Goal: Navigation & Orientation: Go to known website

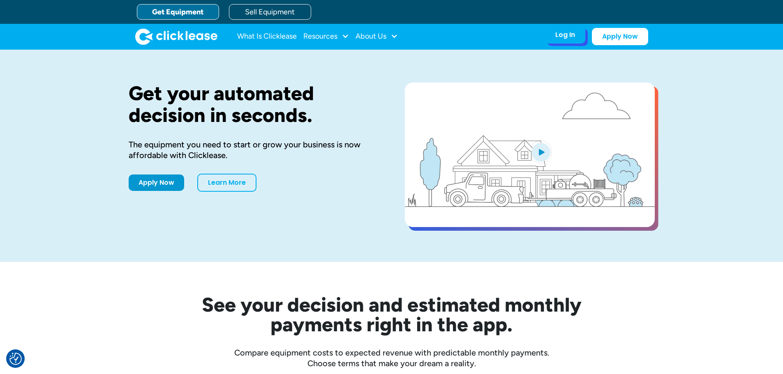
click at [570, 35] on div "Log In" at bounding box center [565, 35] width 20 height 8
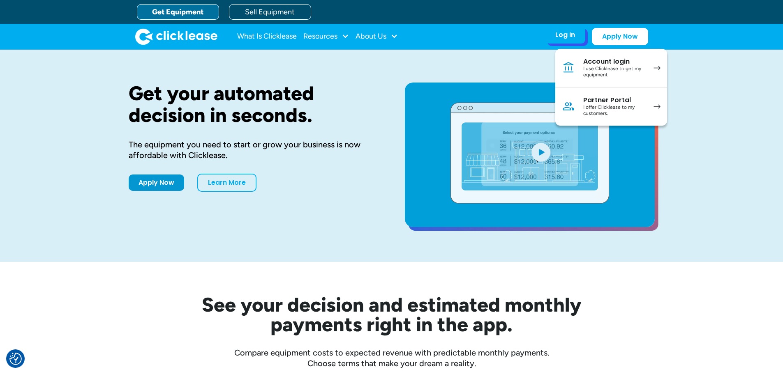
click at [620, 106] on div "I offer Clicklease to my customers." at bounding box center [614, 110] width 62 height 13
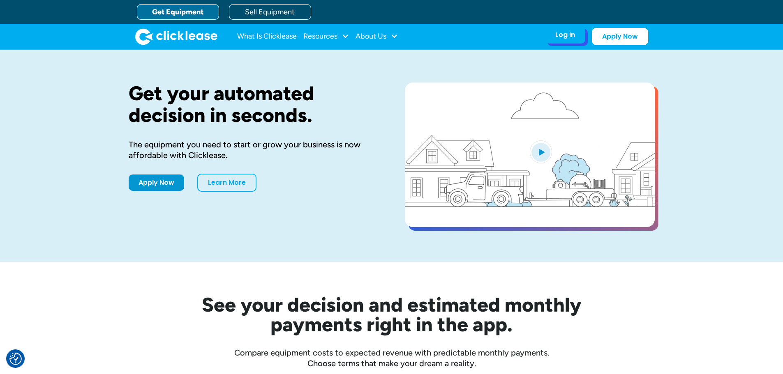
click at [562, 39] on div "Log In" at bounding box center [565, 35] width 20 height 8
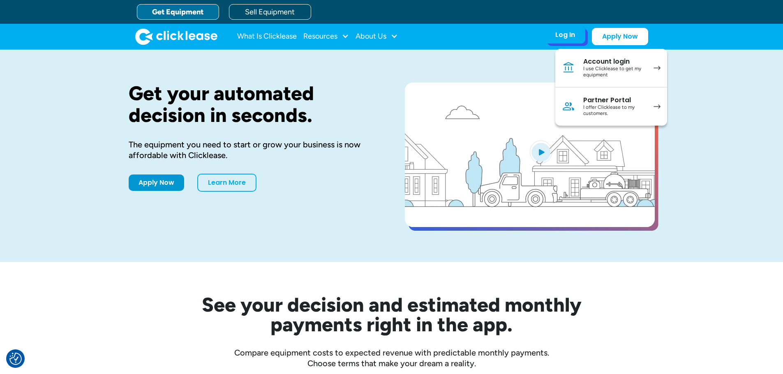
click at [601, 104] on div "I offer Clicklease to my customers." at bounding box center [614, 110] width 62 height 13
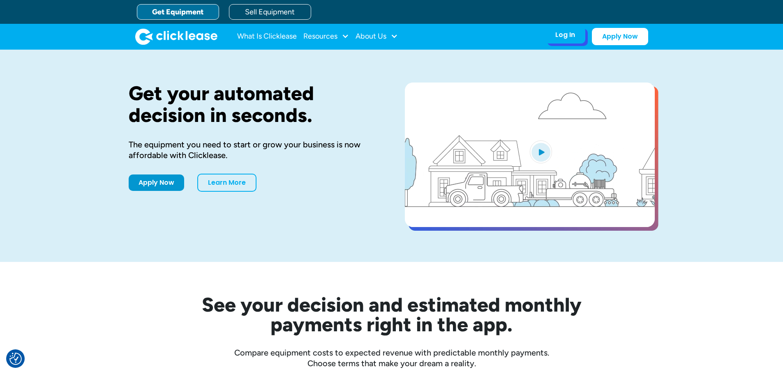
click at [560, 37] on div "Log In" at bounding box center [565, 35] width 20 height 8
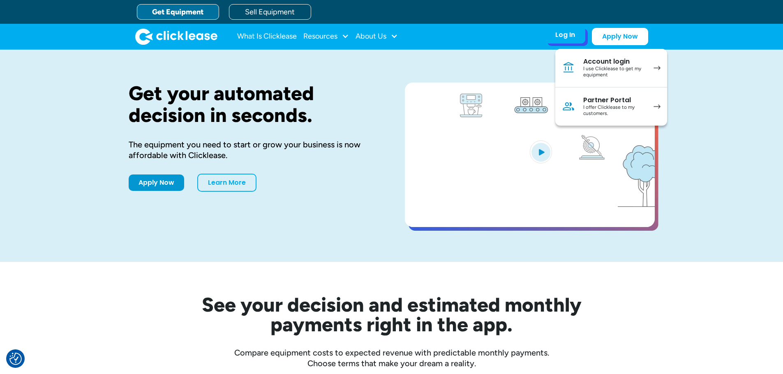
click at [614, 101] on div "Partner Portal" at bounding box center [614, 100] width 62 height 8
